Goal: Task Accomplishment & Management: Manage account settings

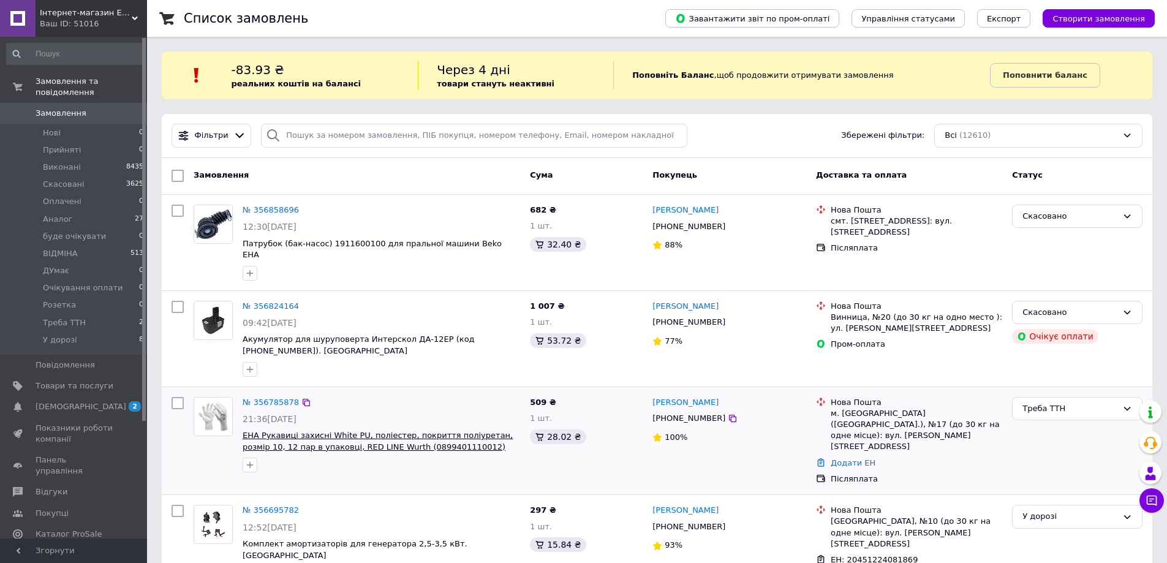
click at [279, 431] on span "EHA Рукавиці захисні White PU, поліестер, покриття поліуретан, розмір 10, 12 па…" at bounding box center [378, 441] width 270 height 21
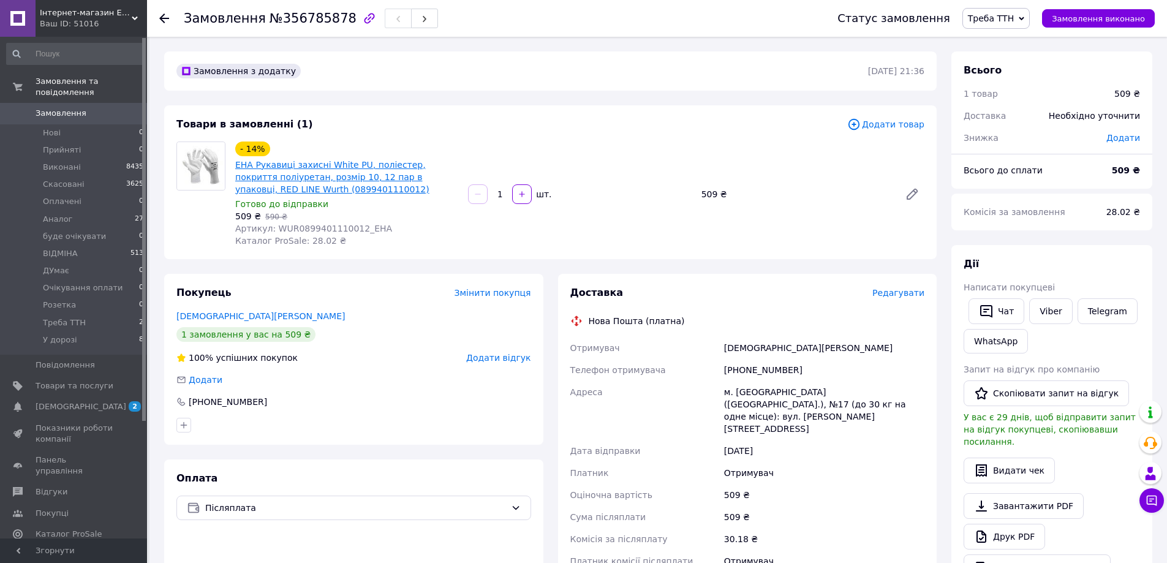
click at [292, 168] on link "EHA Рукавиці захисні White PU, поліестер, покриття поліуретан, розмір 10, 12 па…" at bounding box center [332, 177] width 194 height 34
click at [1123, 170] on b "509 ₴" at bounding box center [1126, 170] width 28 height 10
copy b "509"
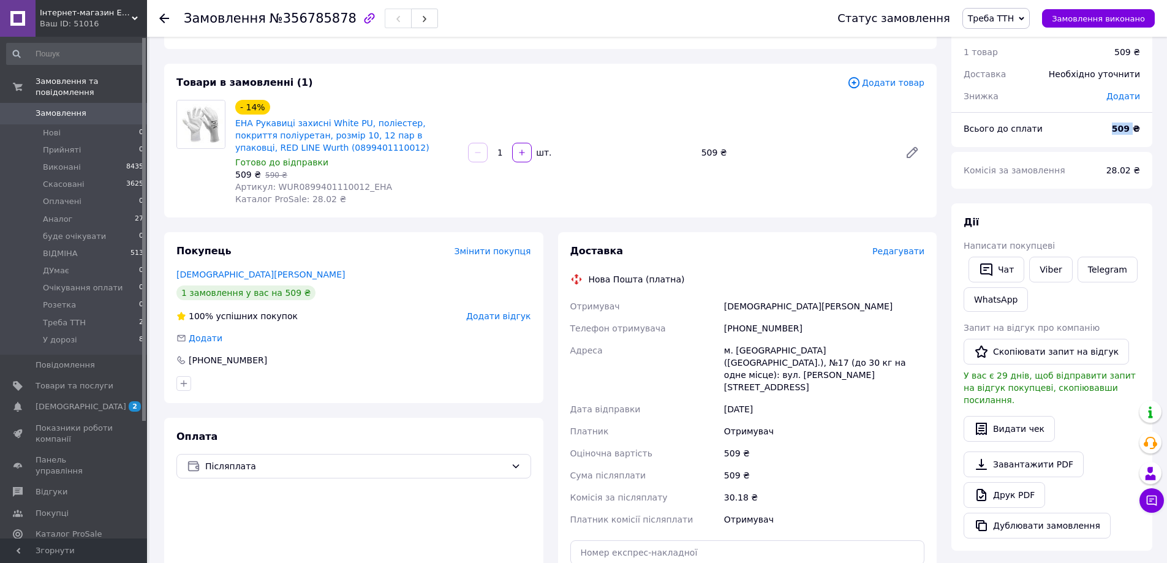
scroll to position [61, 0]
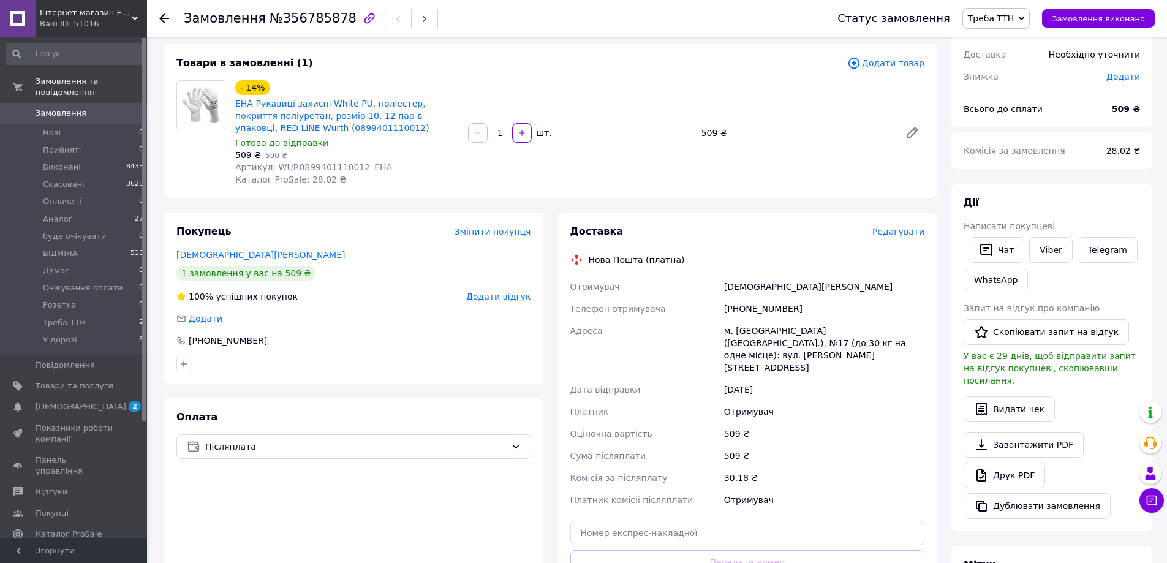
click at [1118, 150] on span "28.02 ₴" at bounding box center [1124, 151] width 34 height 10
copy span "28.02"
click at [740, 286] on div "Апостолюк Іван" at bounding box center [824, 287] width 205 height 22
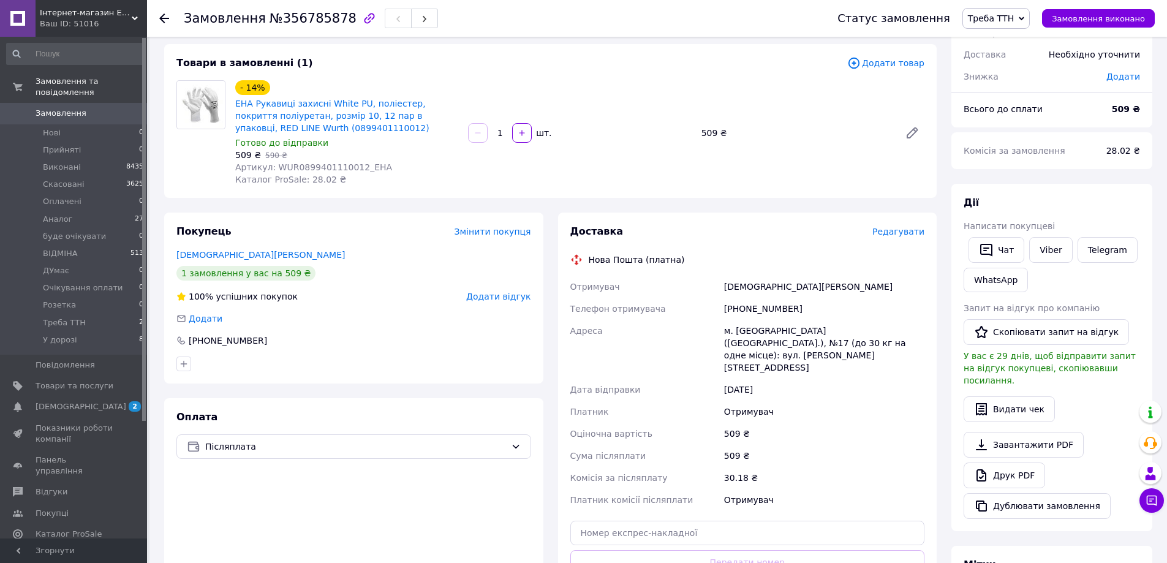
click at [756, 305] on div "[PHONE_NUMBER]" at bounding box center [824, 309] width 205 height 22
copy div "380958279430"
click at [740, 287] on div "Апостолюк Іван" at bounding box center [824, 287] width 205 height 22
drag, startPoint x: 740, startPoint y: 287, endPoint x: 795, endPoint y: 287, distance: 55.2
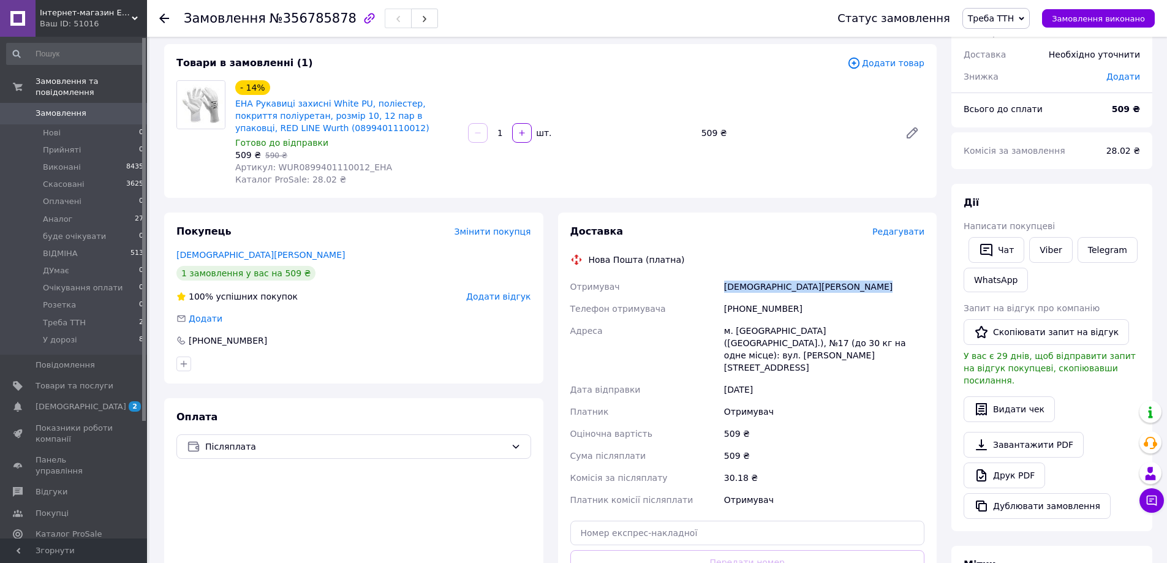
click at [795, 287] on div "Апостолюк Іван" at bounding box center [824, 287] width 205 height 22
copy div "Апостолюк Іван"
click at [750, 330] on div "м. [GEOGRAPHIC_DATA] ([GEOGRAPHIC_DATA].), №17 (до 30 кг на одне місце): вул. […" at bounding box center [824, 349] width 205 height 59
copy div "Чернівці"
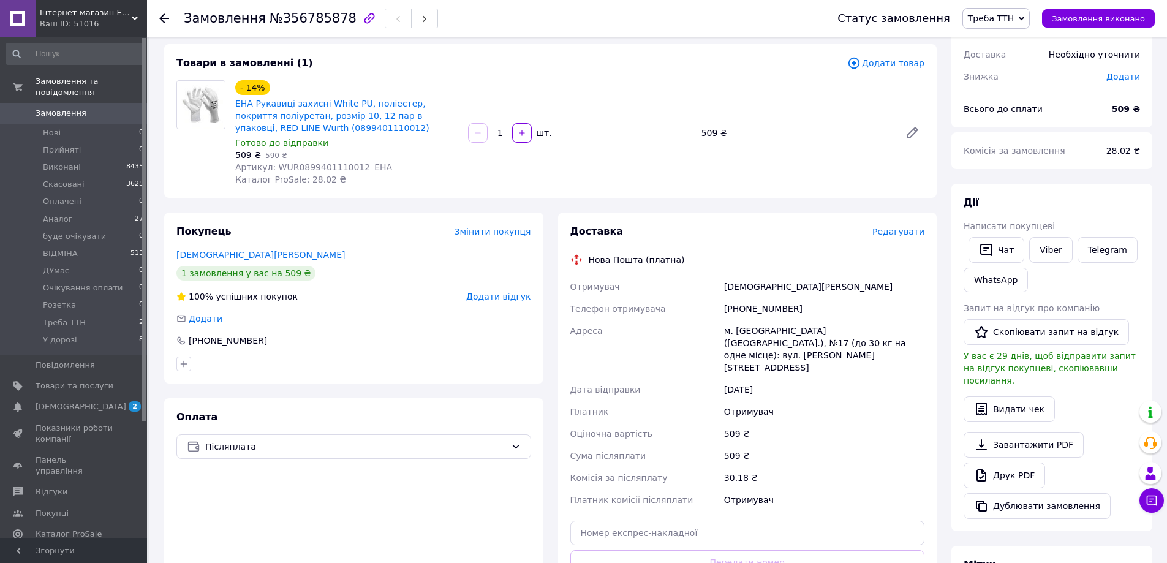
click at [164, 12] on div at bounding box center [164, 18] width 10 height 12
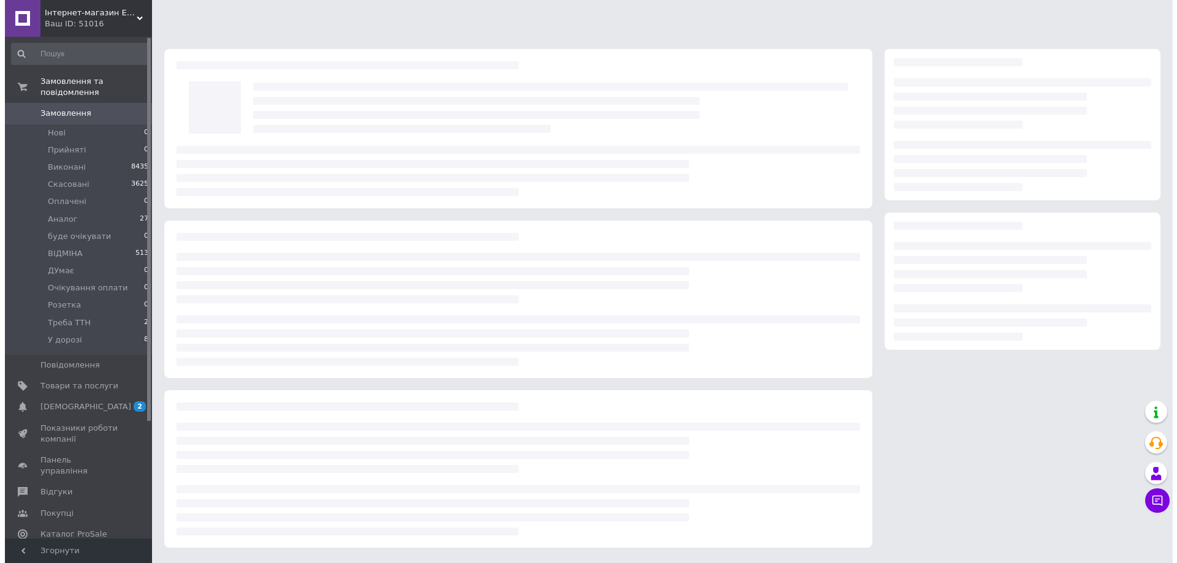
scroll to position [0, 0]
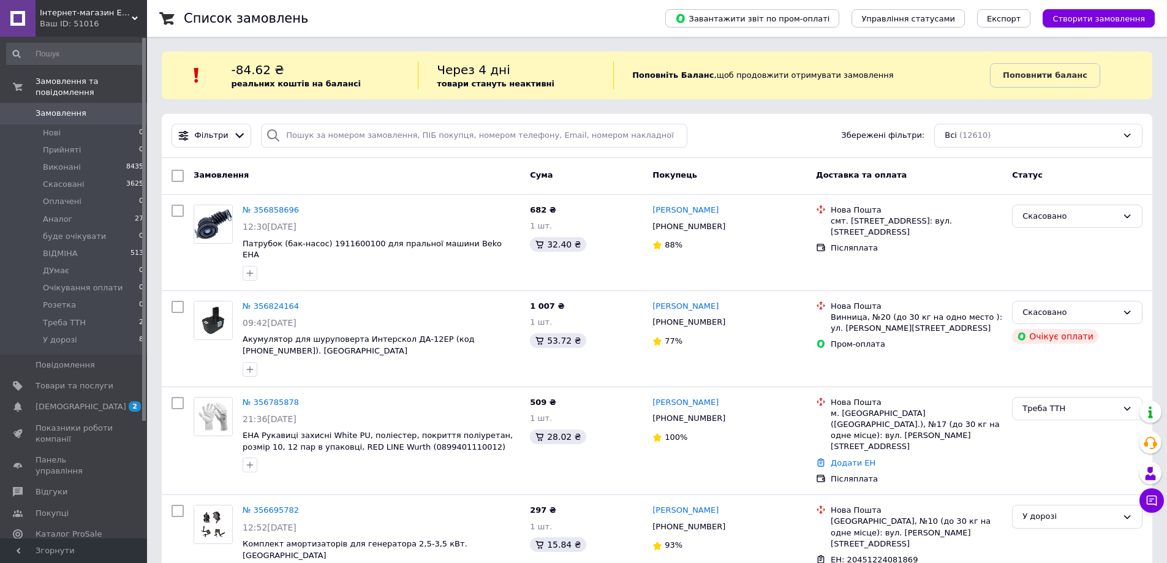
click at [71, 108] on span "Замовлення" at bounding box center [61, 113] width 51 height 11
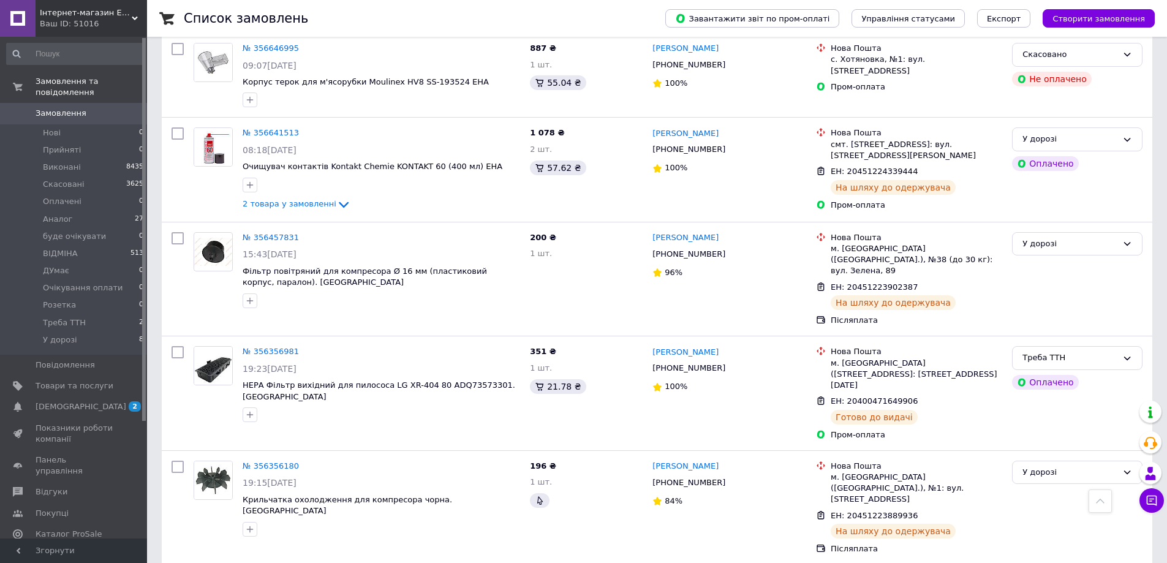
scroll to position [735, 0]
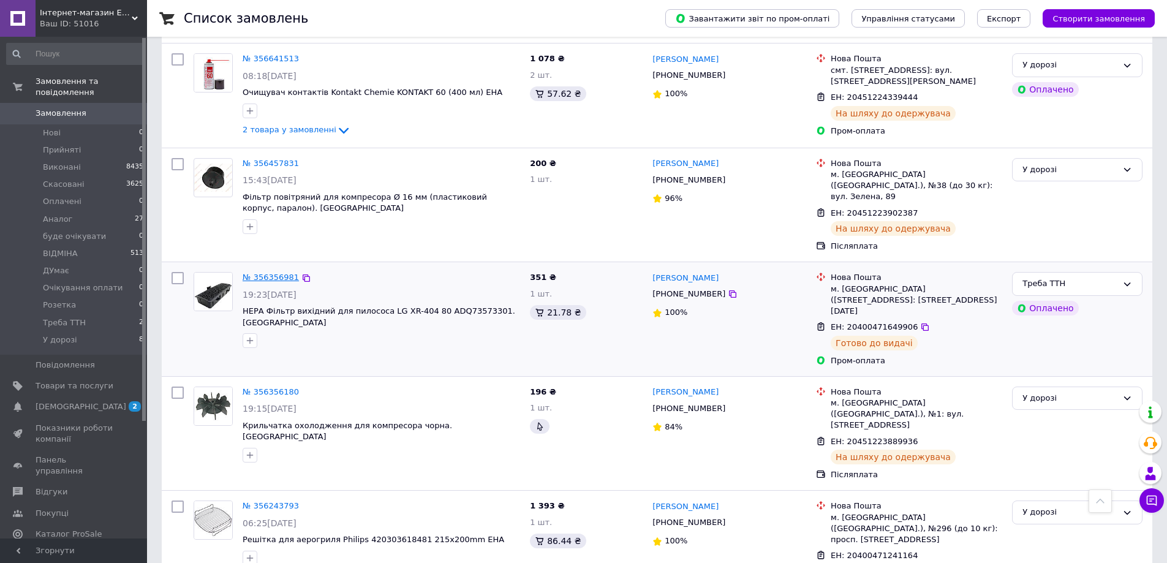
click at [271, 273] on link "№ 356356981" at bounding box center [271, 277] width 56 height 9
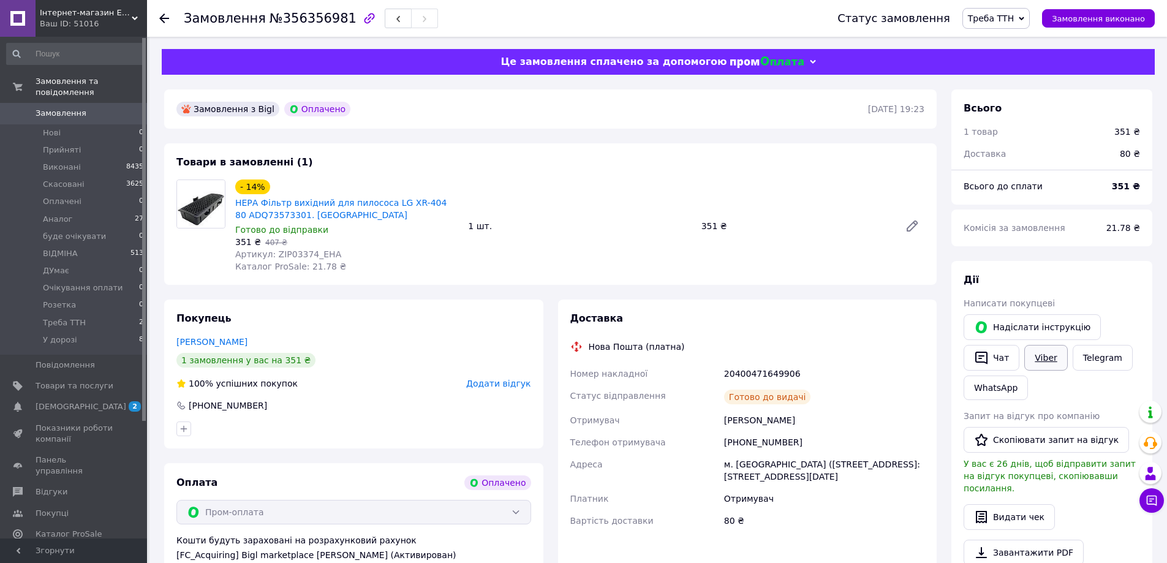
click at [1050, 359] on link "Viber" at bounding box center [1046, 358] width 43 height 26
click at [892, 412] on div "[PERSON_NAME]" at bounding box center [824, 420] width 205 height 22
click at [86, 108] on span "Замовлення" at bounding box center [75, 113] width 78 height 11
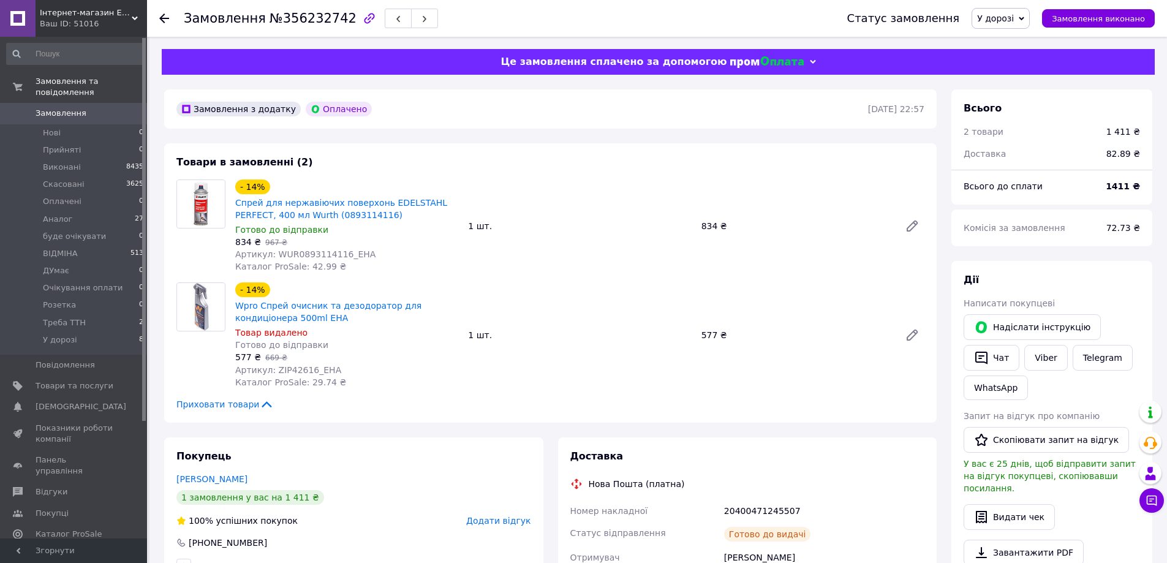
scroll to position [61, 0]
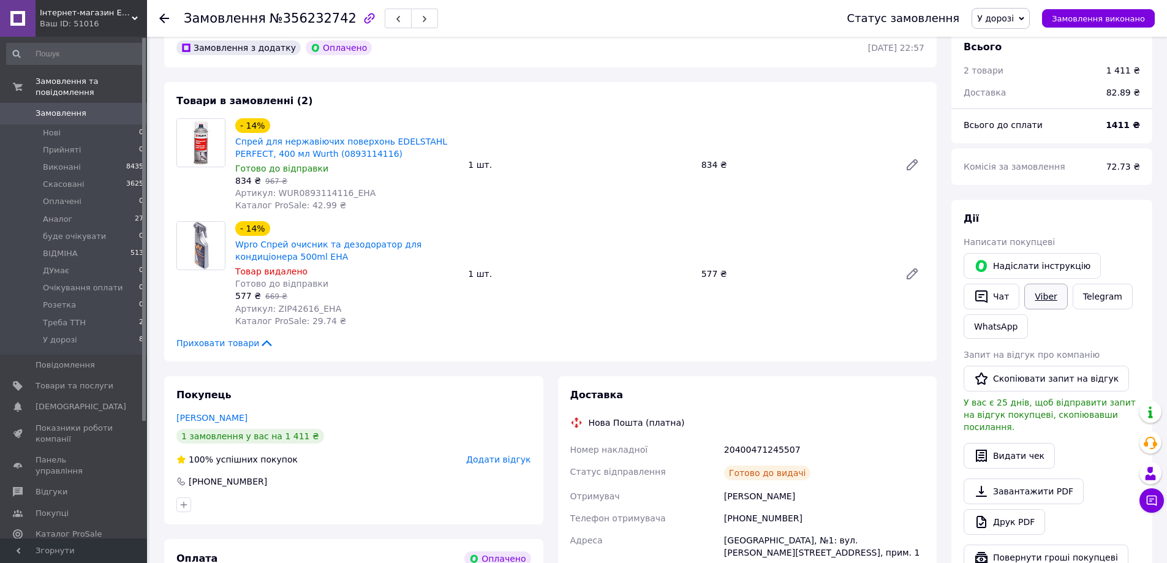
click at [1054, 297] on link "Viber" at bounding box center [1046, 297] width 43 height 26
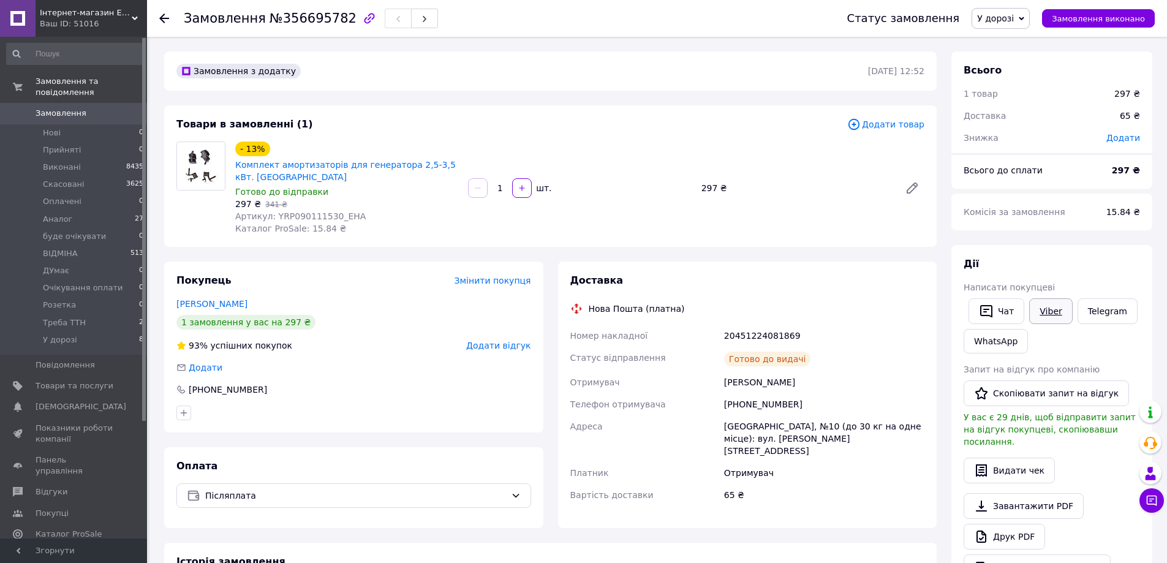
click at [1055, 310] on link "Viber" at bounding box center [1051, 311] width 43 height 26
click at [411, 449] on div "Оплата Післяплата" at bounding box center [353, 487] width 379 height 81
click at [757, 334] on div "20451224081869" at bounding box center [824, 336] width 205 height 22
copy div "20451224081869"
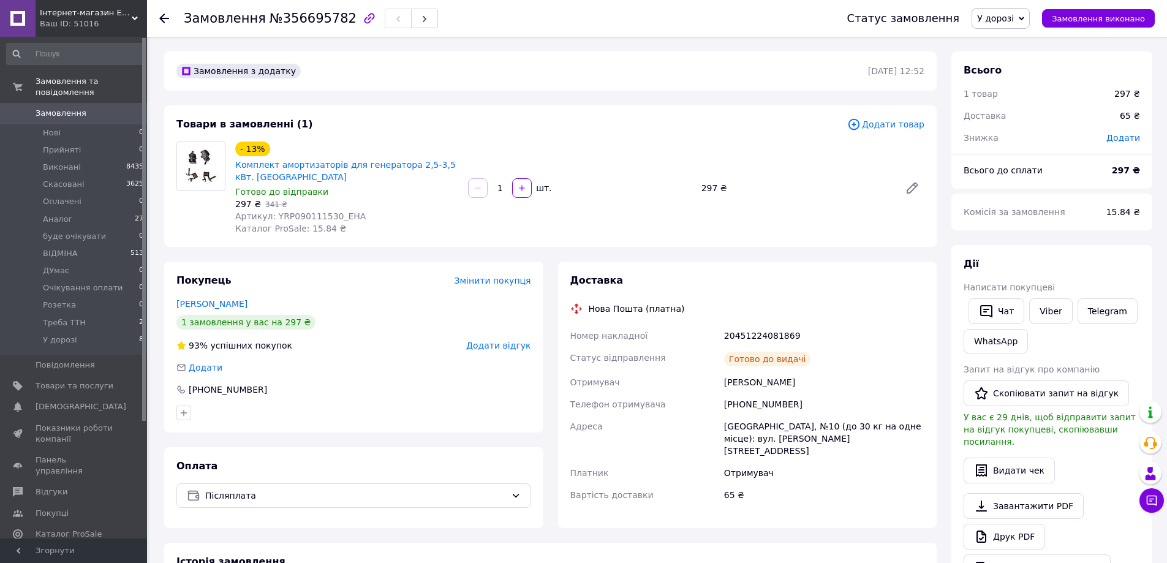
click at [377, 392] on div "[PHONE_NUMBER]" at bounding box center [354, 390] width 355 height 12
